Goal: Transaction & Acquisition: Purchase product/service

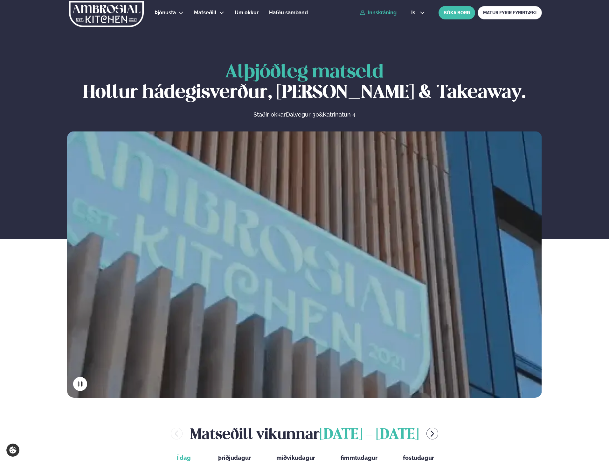
click at [370, 14] on link "Innskráning" at bounding box center [378, 13] width 37 height 6
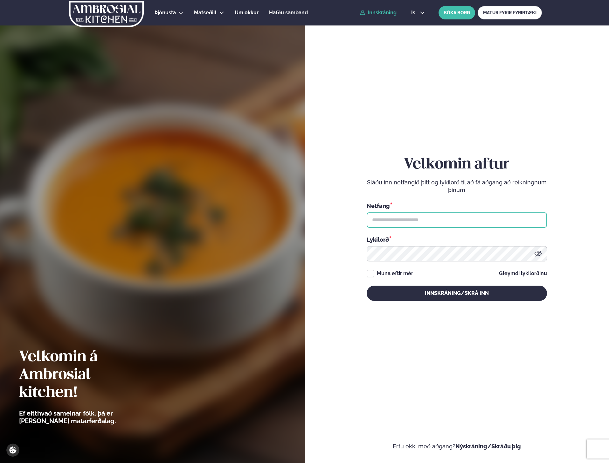
type input "**********"
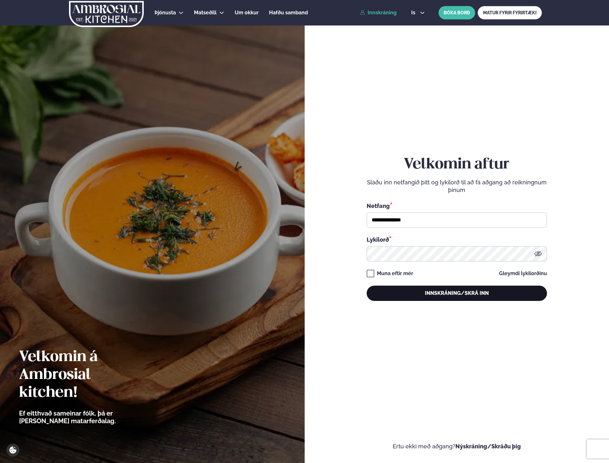
click at [450, 293] on button "Innskráning/Skrá inn" at bounding box center [457, 292] width 180 height 15
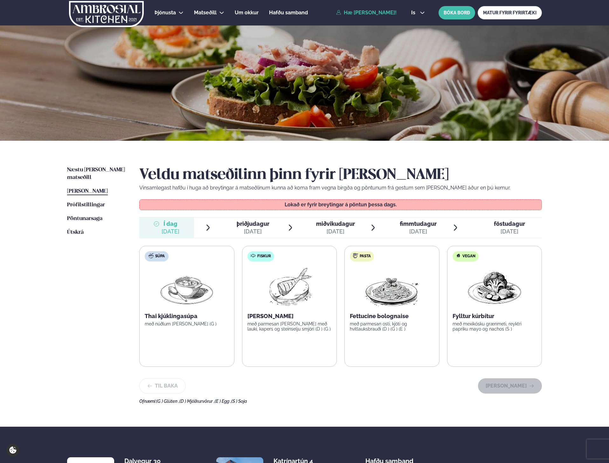
click at [256, 231] on div "[DATE]" at bounding box center [253, 232] width 33 height 8
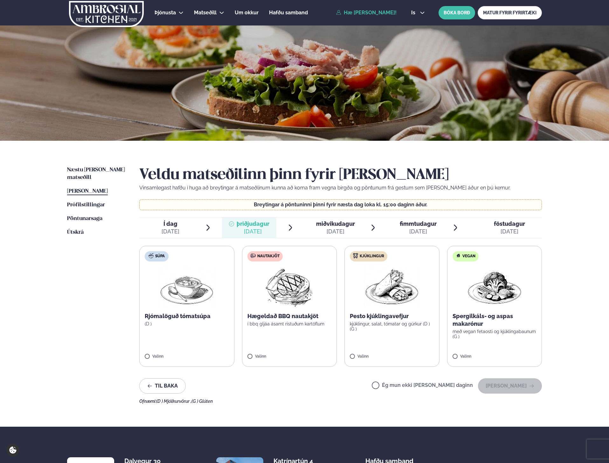
click at [325, 227] on div "miðvikudagur mið." at bounding box center [335, 224] width 39 height 8
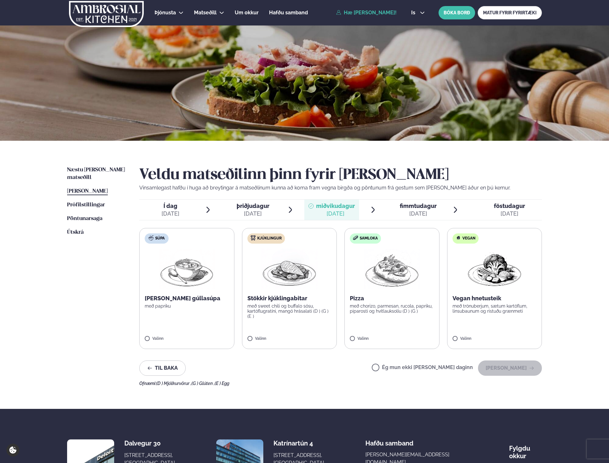
click at [254, 344] on label "Kjúklingur Stökkir kjúklingabitar með sweet chili og buffalo sósu, kartöflugrat…" at bounding box center [289, 288] width 95 height 121
click at [503, 367] on button "[PERSON_NAME]" at bounding box center [510, 367] width 64 height 15
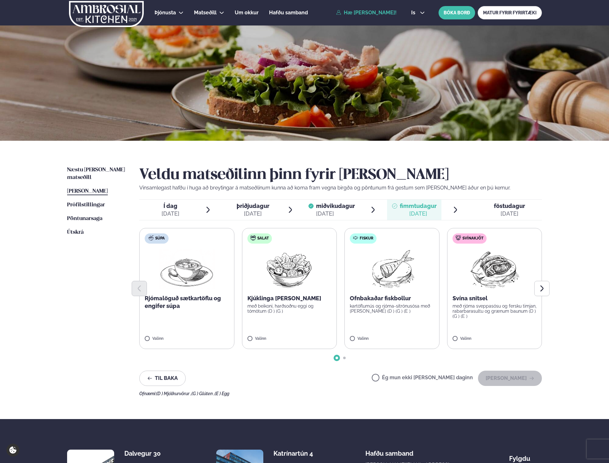
click at [272, 209] on span "þriðjudagur þri. [DATE]" at bounding box center [249, 210] width 55 height 20
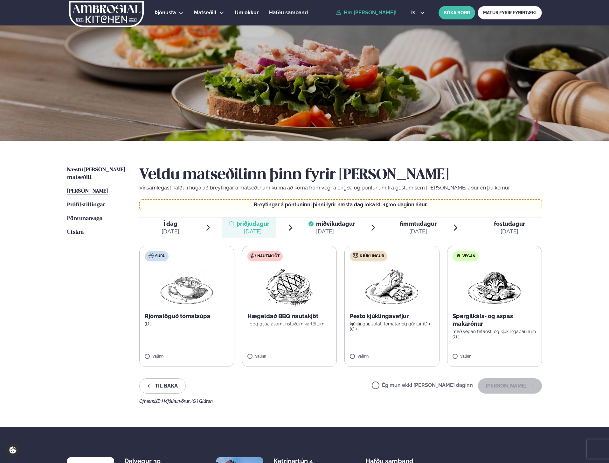
click at [273, 351] on label "Nautakjöt Hægeldað BBQ nautakjöt í bbq gljáa ásamt ristuðum kartöflum Valinn" at bounding box center [289, 306] width 95 height 121
click at [273, 349] on div at bounding box center [271, 353] width 24 height 13
click at [509, 389] on button "[PERSON_NAME]" at bounding box center [510, 385] width 64 height 15
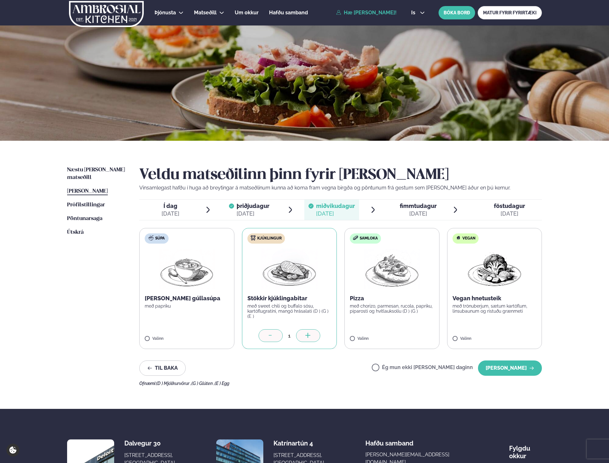
click at [408, 207] on span "fimmtudagur" at bounding box center [418, 205] width 37 height 7
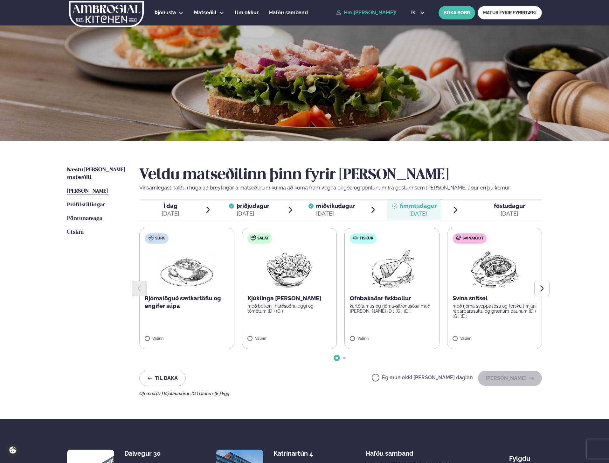
click at [502, 214] on div "[DATE]" at bounding box center [509, 214] width 31 height 8
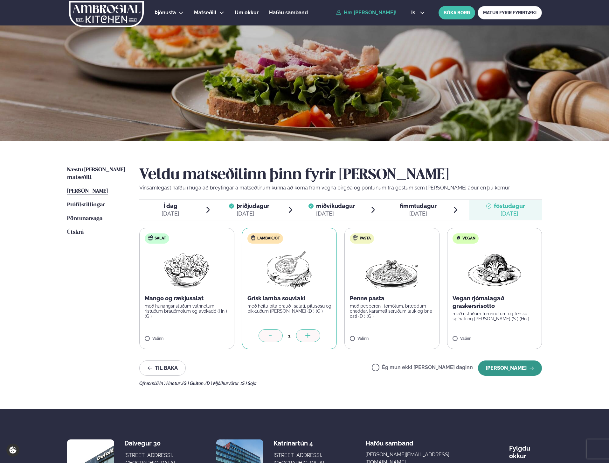
click at [520, 371] on button "[PERSON_NAME]" at bounding box center [510, 367] width 64 height 15
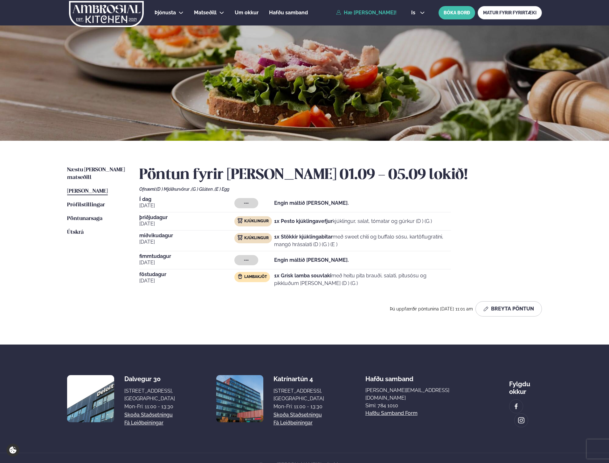
click at [139, 199] on span "Í dag" at bounding box center [186, 199] width 95 height 5
click at [102, 168] on span "Næstu [PERSON_NAME] matseðill" at bounding box center [96, 173] width 58 height 13
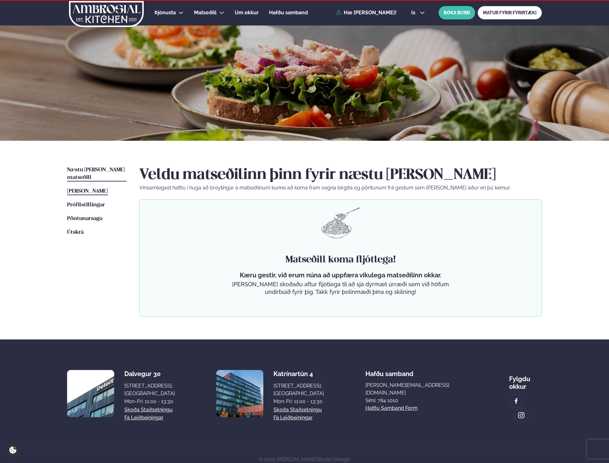
click at [102, 187] on link "[PERSON_NAME] matseðill [PERSON_NAME]" at bounding box center [87, 191] width 41 height 8
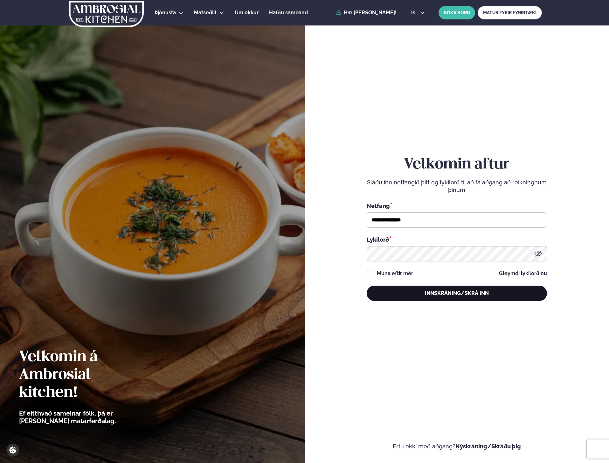
click at [471, 296] on button "Innskráning/Skrá inn" at bounding box center [457, 292] width 180 height 15
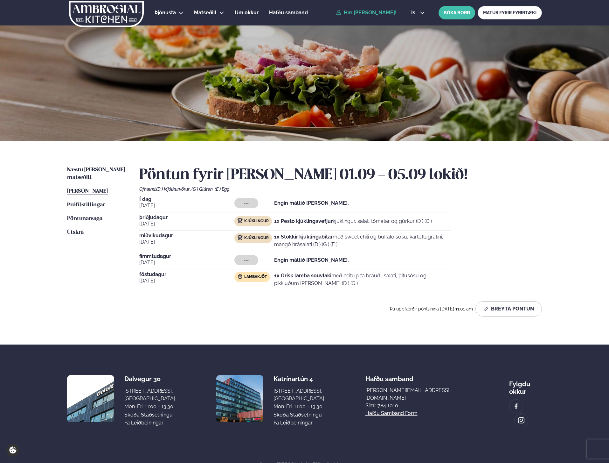
drag, startPoint x: 582, startPoint y: 218, endPoint x: 601, endPoint y: 107, distance: 112.8
click at [582, 218] on div "Þjónusta Hádegismatur fyrir fyrirtæki Fyrirtækja veitingar Einkapartý Matseðill…" at bounding box center [304, 238] width 609 height 476
